Goal: Information Seeking & Learning: Learn about a topic

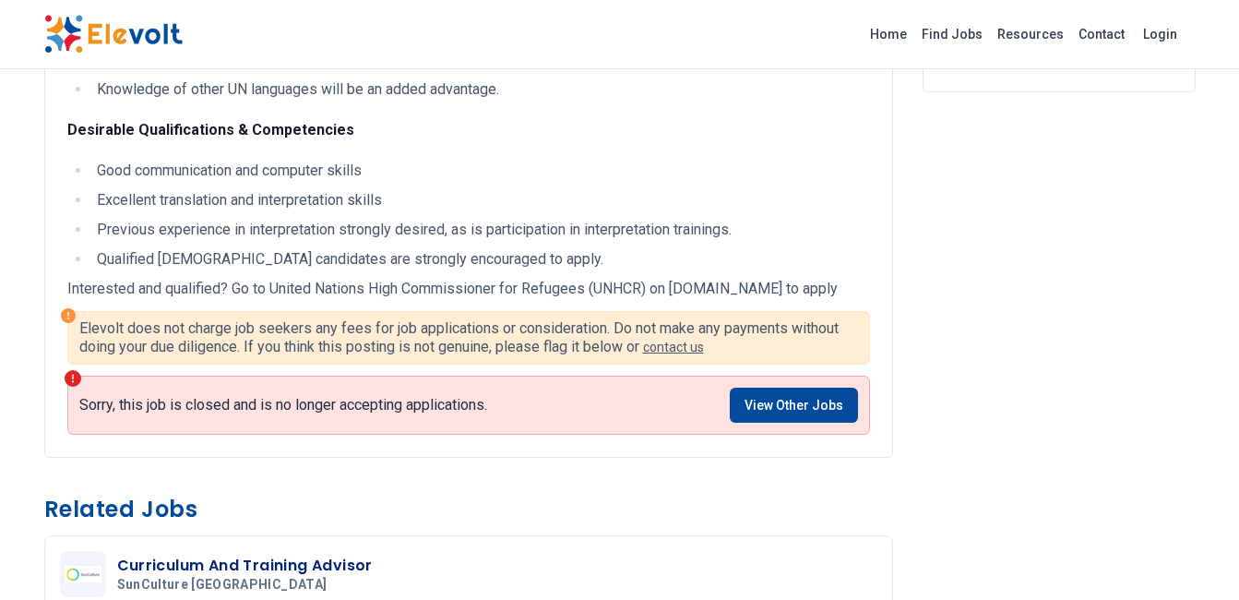
scroll to position [409, 0]
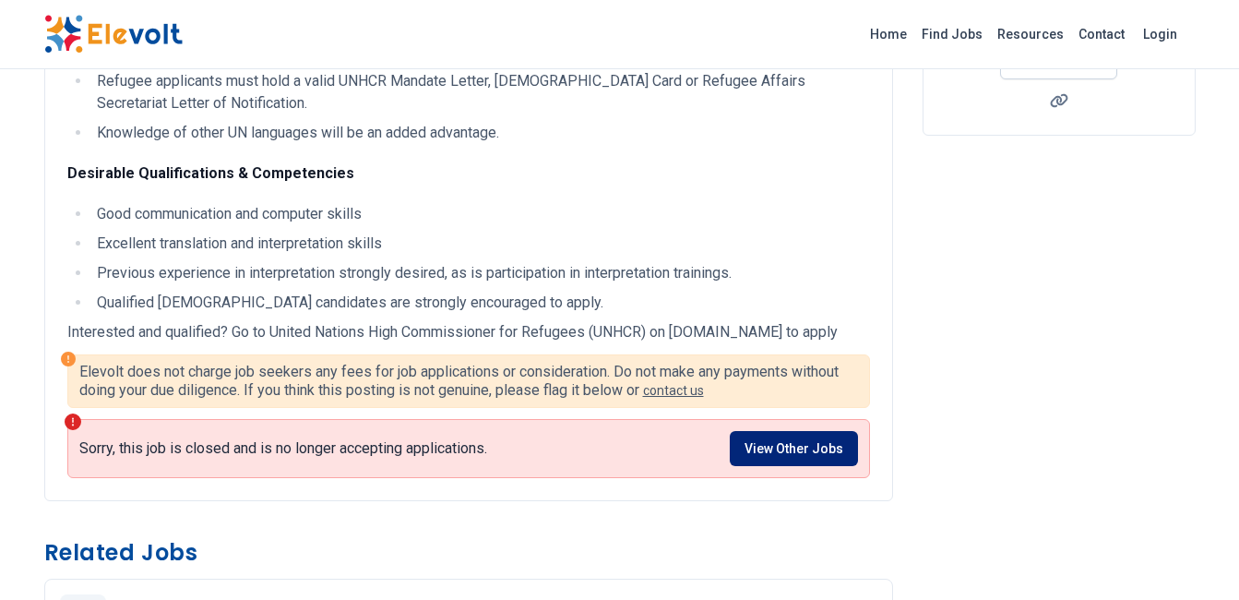
click at [789, 460] on link "View Other Jobs" at bounding box center [794, 448] width 128 height 35
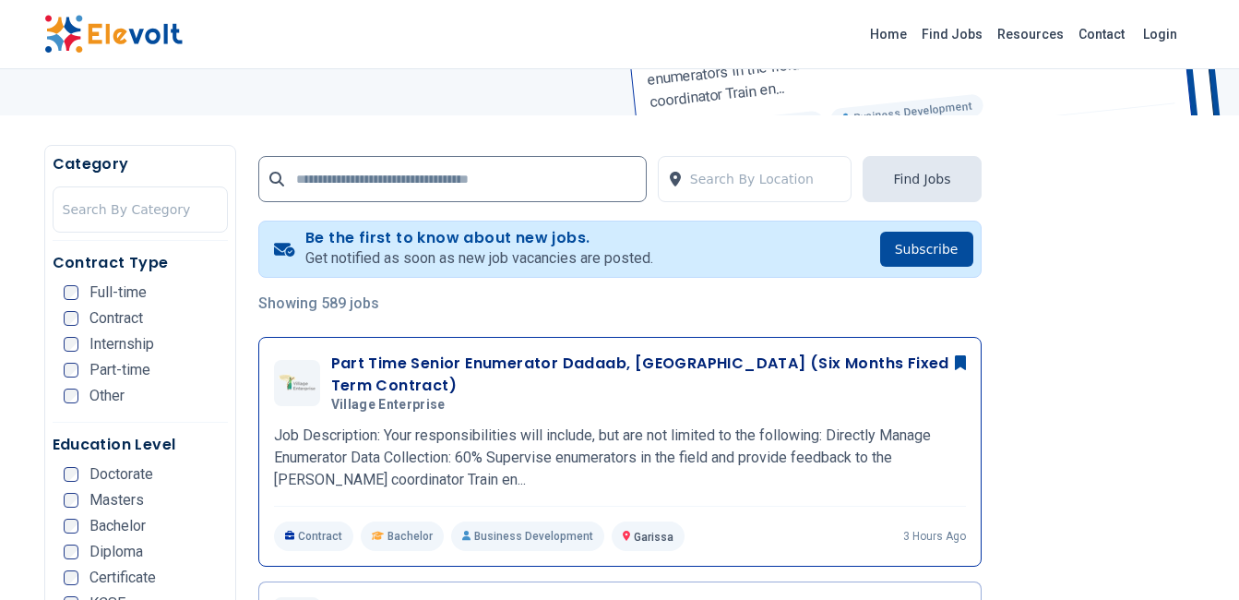
scroll to position [369, 0]
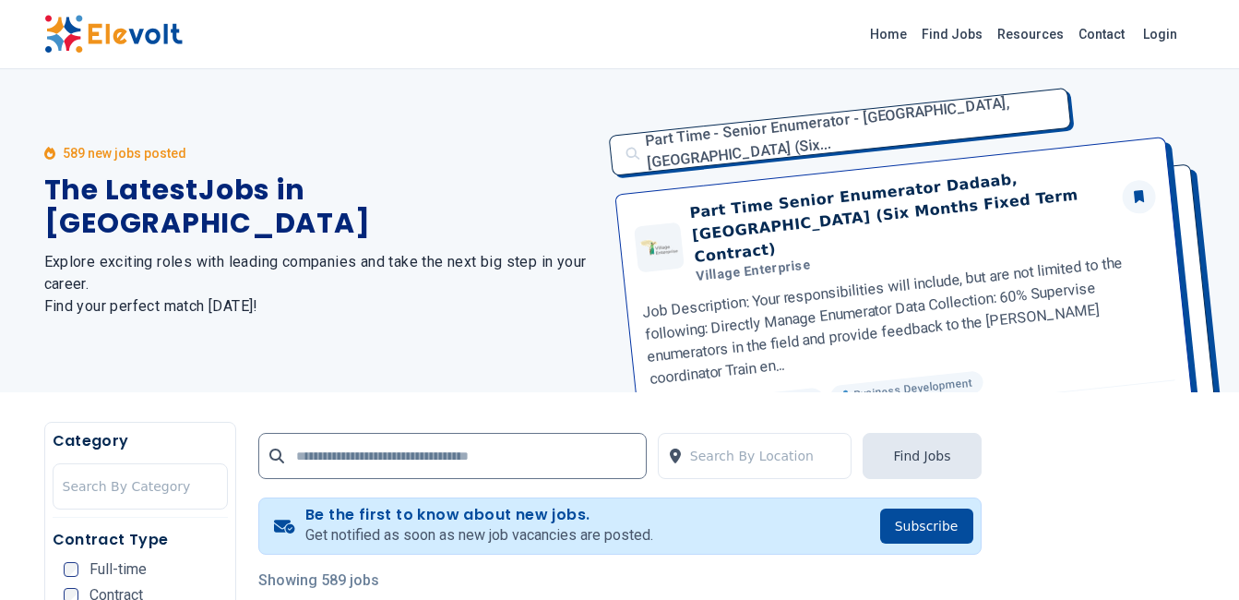
scroll to position [277, 0]
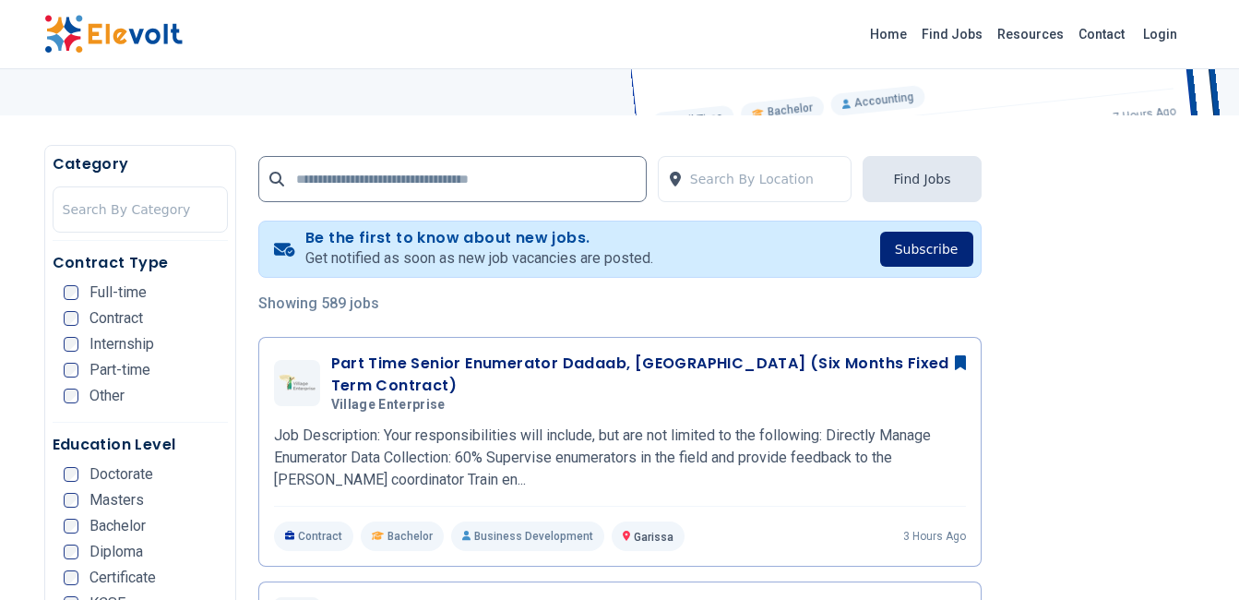
click at [911, 245] on button "Subscribe" at bounding box center [926, 249] width 93 height 35
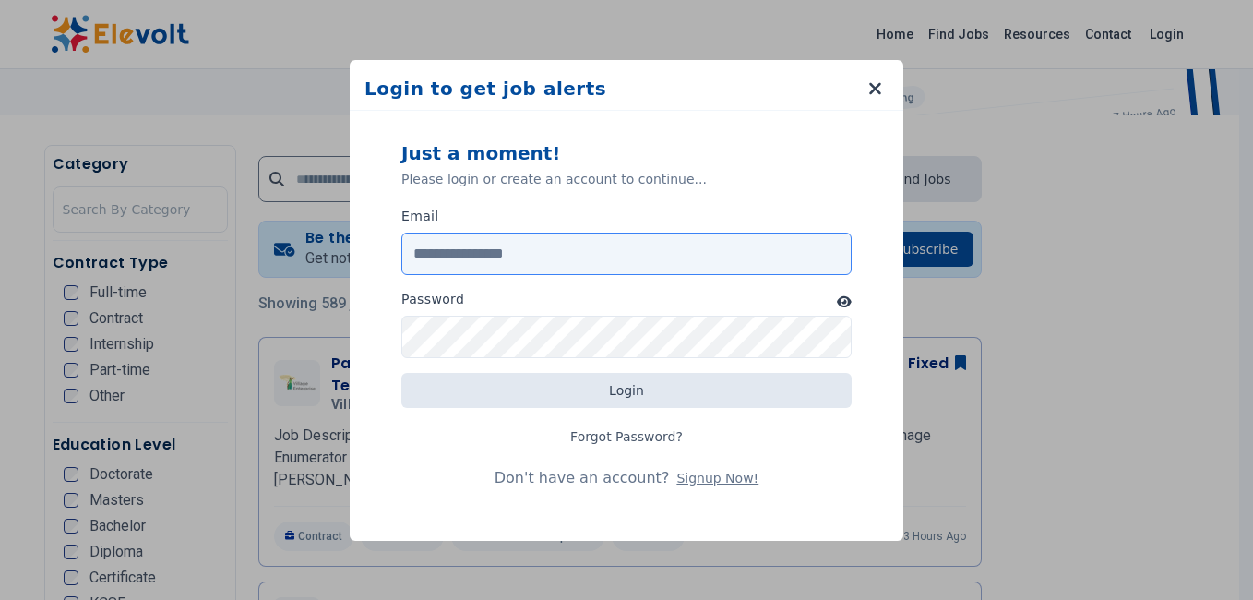
click at [633, 251] on input "Email" at bounding box center [626, 254] width 450 height 42
click at [536, 257] on input "Email" at bounding box center [626, 254] width 450 height 42
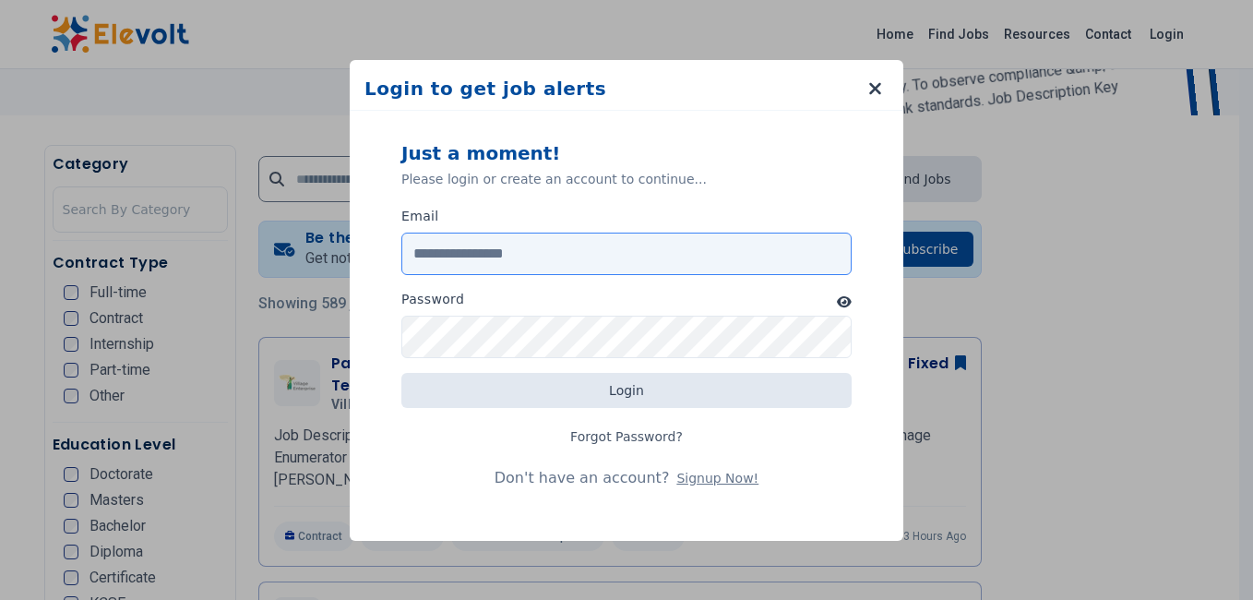
click at [631, 252] on input "Email" at bounding box center [626, 254] width 450 height 42
click at [501, 248] on input "Email" at bounding box center [626, 254] width 450 height 42
click at [529, 255] on input "Email" at bounding box center [626, 254] width 450 height 42
click at [814, 257] on input "Email" at bounding box center [626, 254] width 450 height 42
click at [781, 267] on input "Email" at bounding box center [626, 254] width 450 height 42
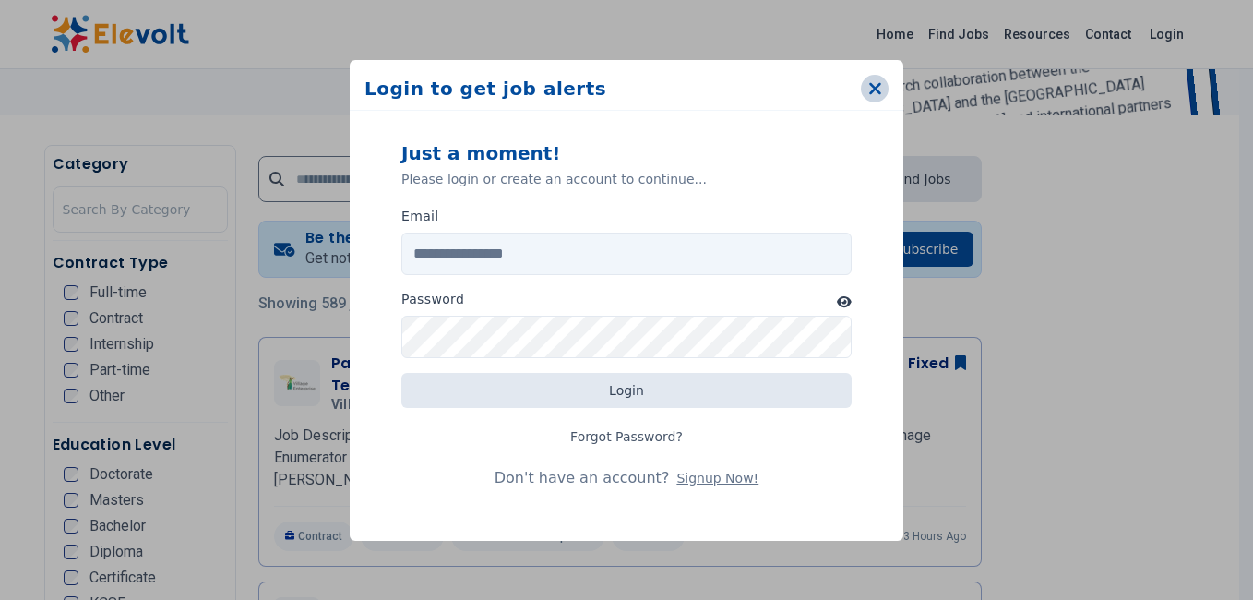
click at [882, 88] on button "button" at bounding box center [875, 89] width 28 height 28
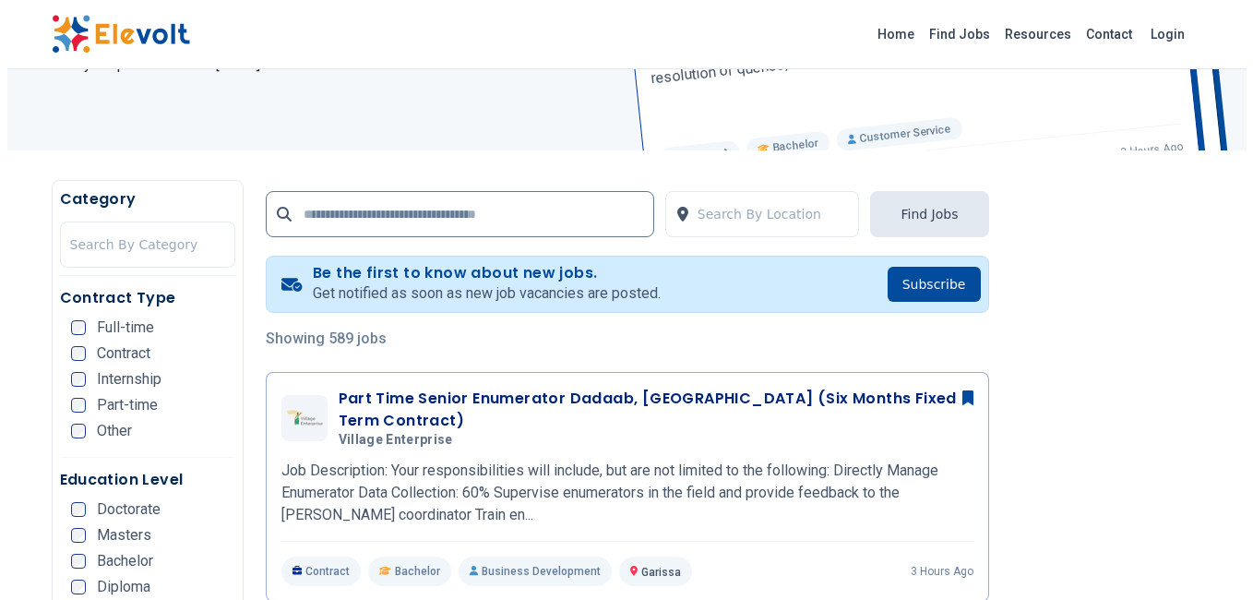
scroll to position [277, 0]
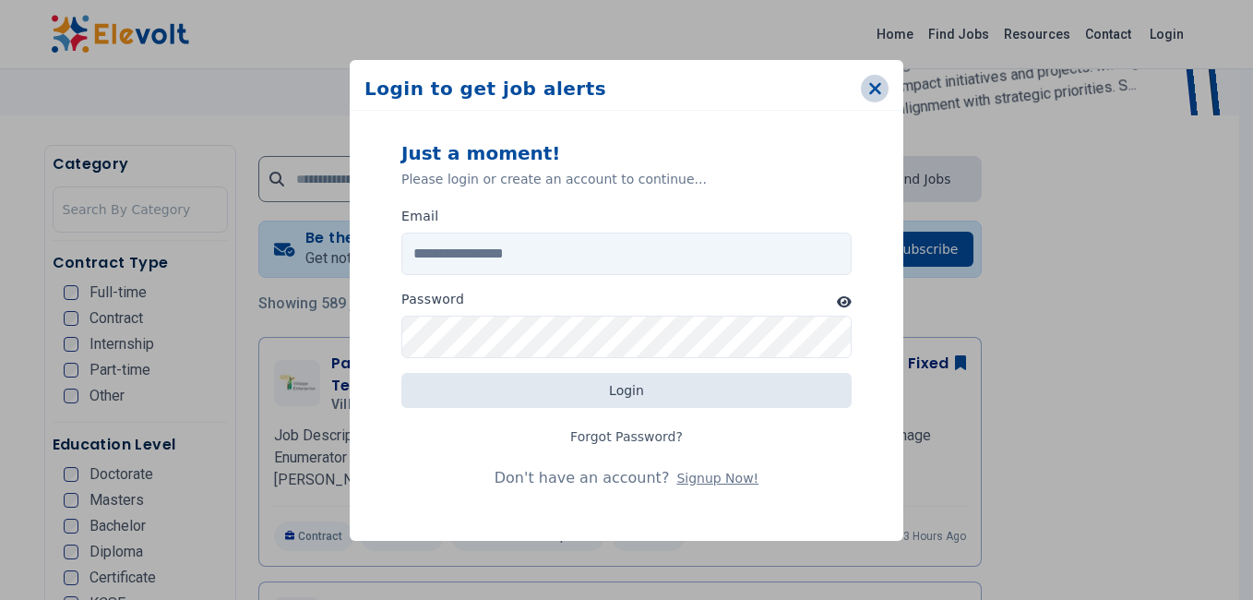
click at [874, 92] on icon "button" at bounding box center [875, 88] width 14 height 18
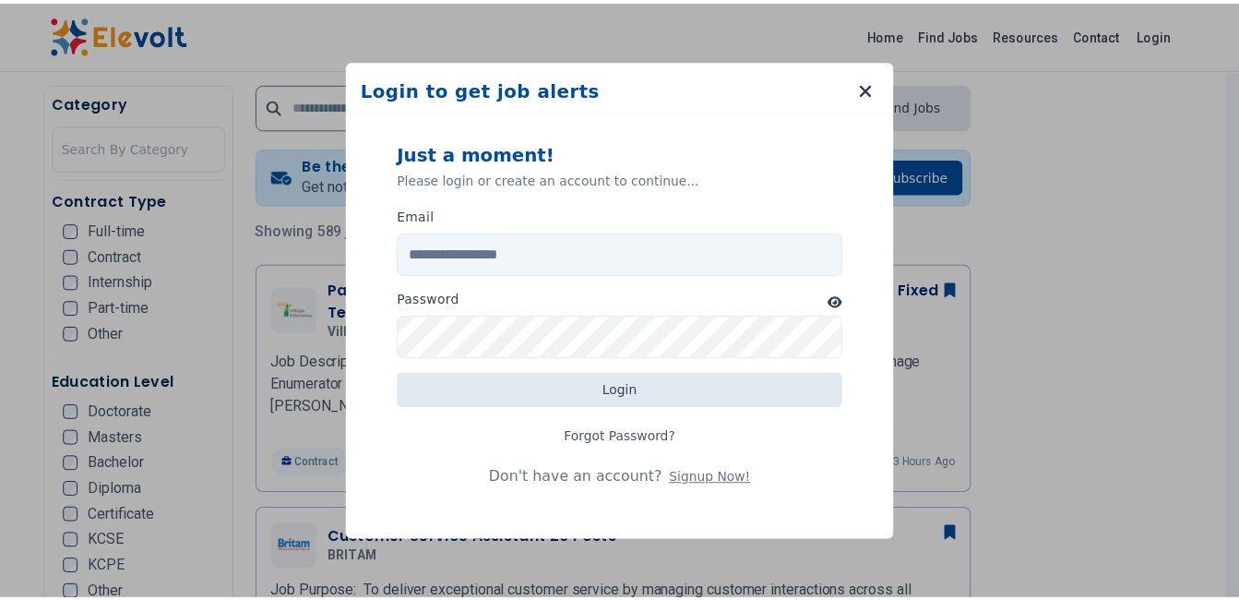
scroll to position [409, 0]
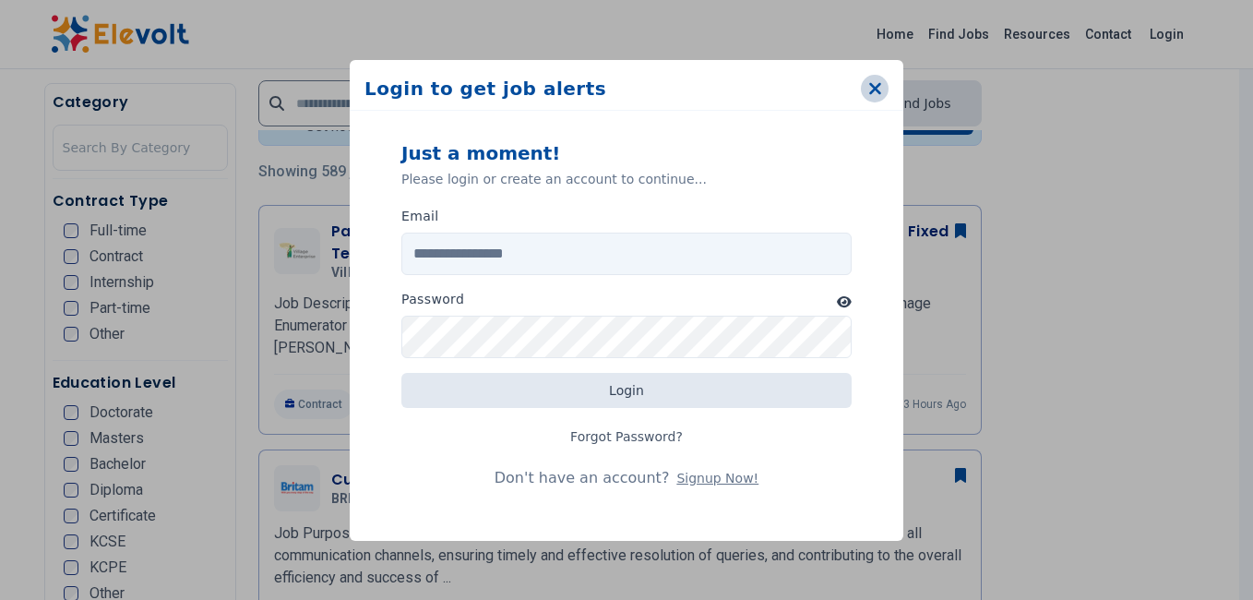
click at [870, 83] on icon "button" at bounding box center [875, 88] width 12 height 12
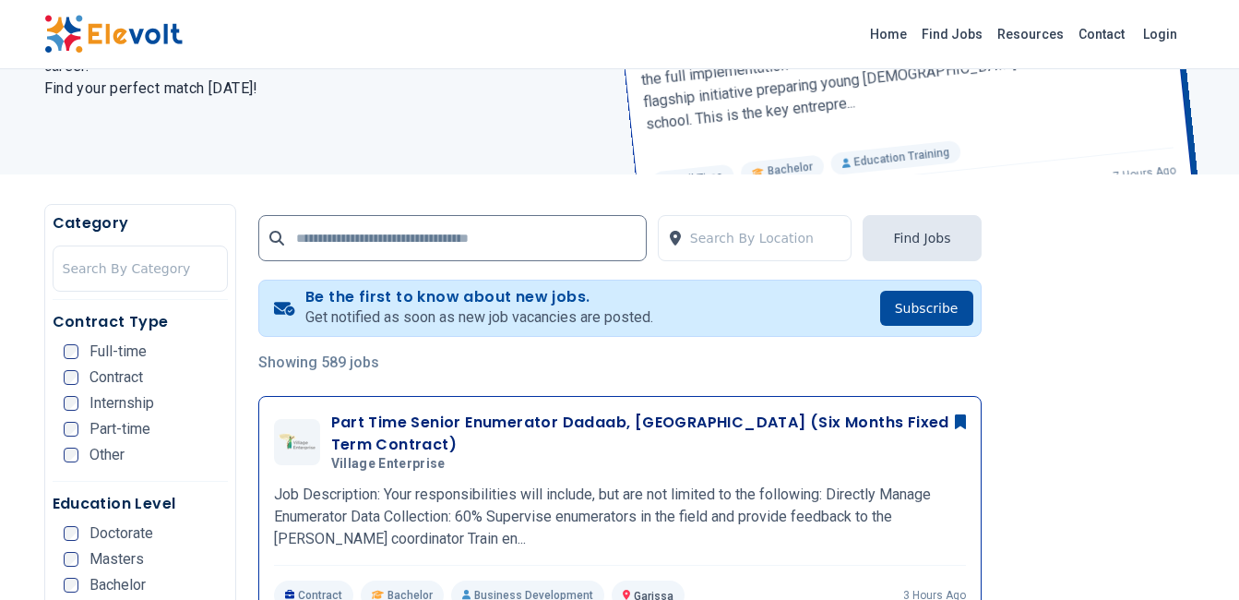
scroll to position [40, 0]
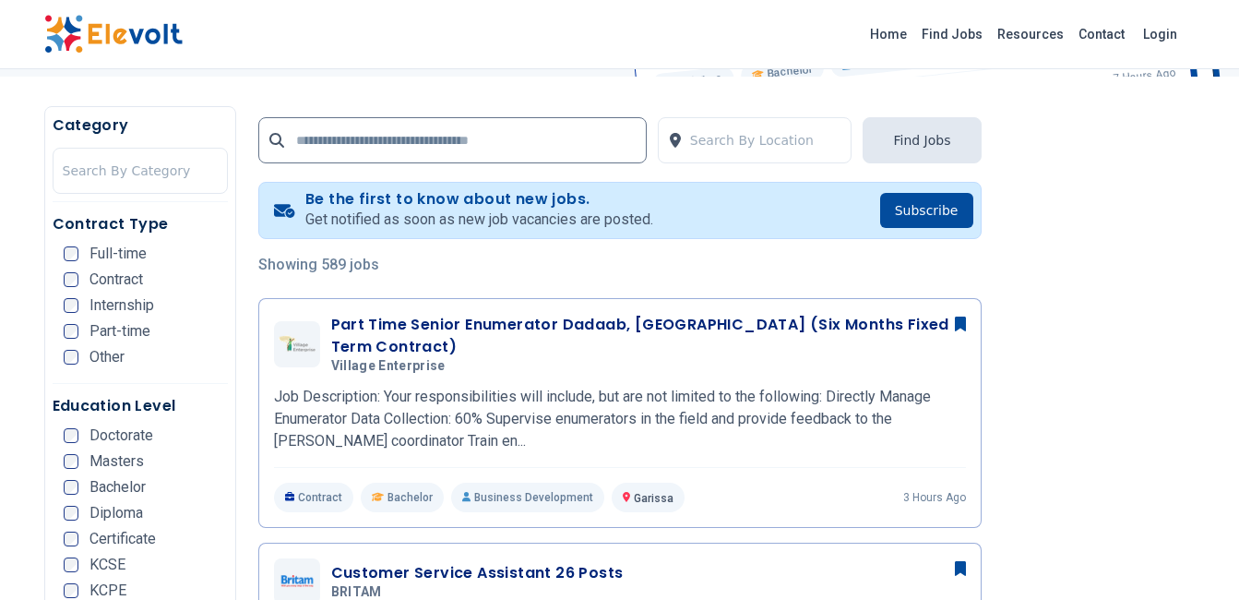
scroll to position [409, 0]
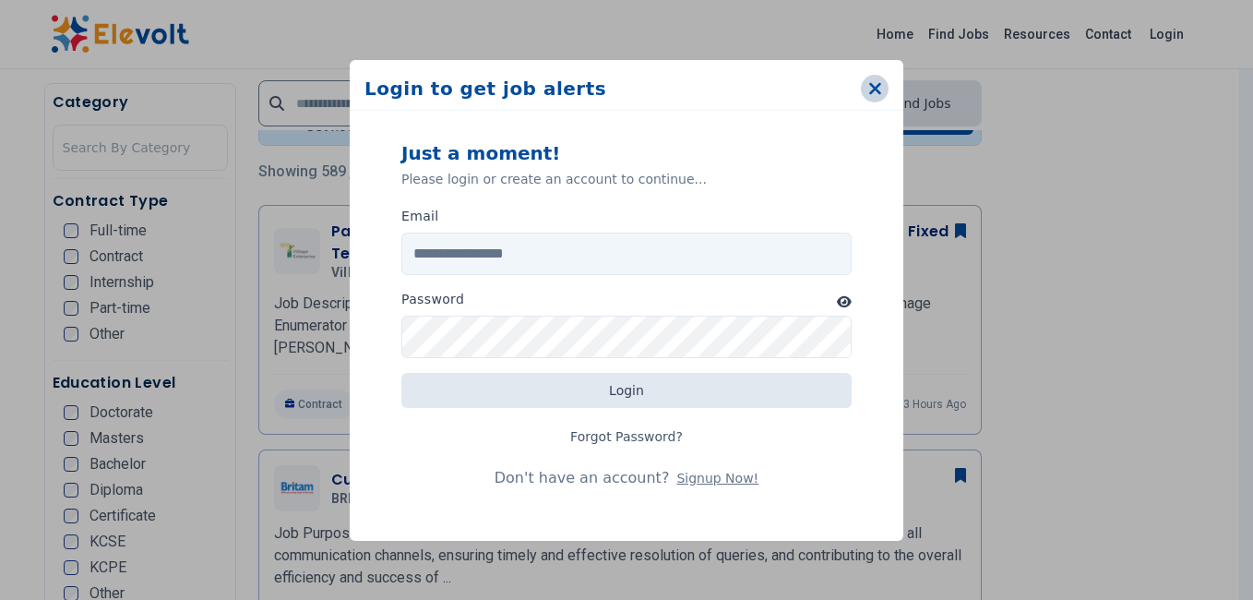
click at [878, 90] on icon "button" at bounding box center [875, 88] width 14 height 18
click at [876, 95] on icon "button" at bounding box center [875, 88] width 14 height 18
click at [879, 90] on icon "button" at bounding box center [875, 88] width 14 height 18
